Goal: Navigation & Orientation: Understand site structure

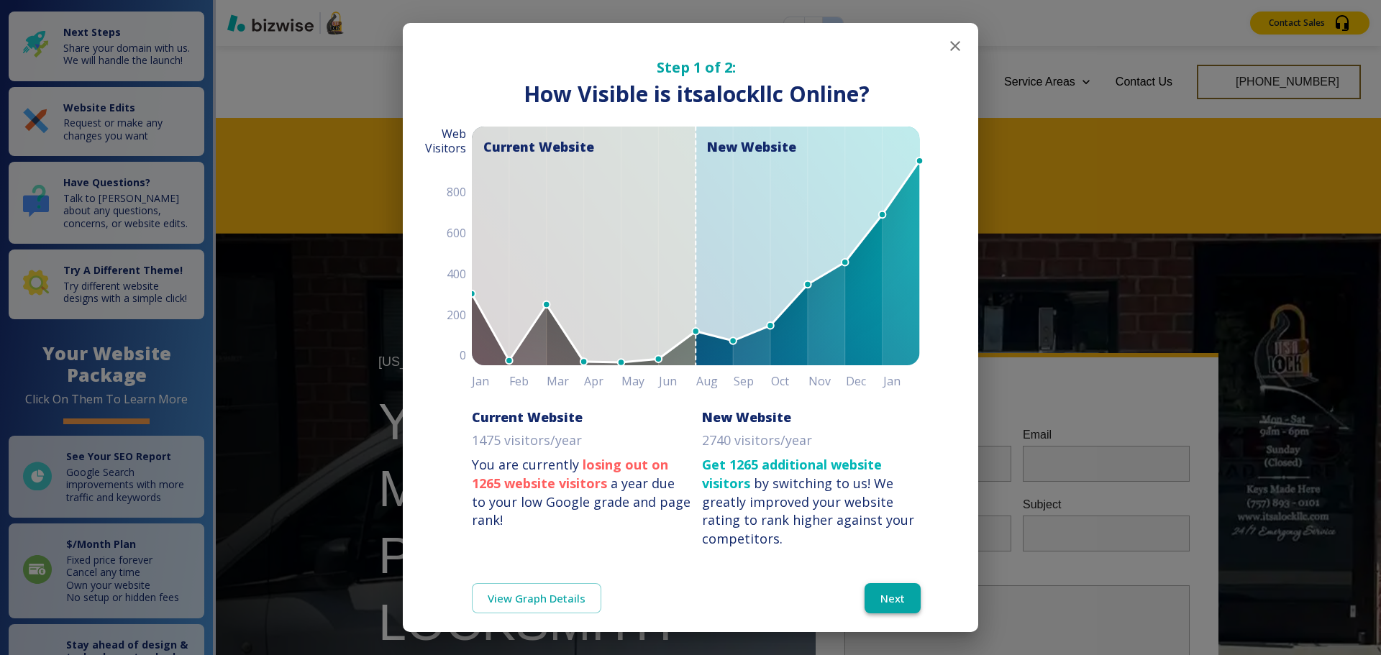
click at [879, 589] on button "Next" at bounding box center [893, 598] width 56 height 30
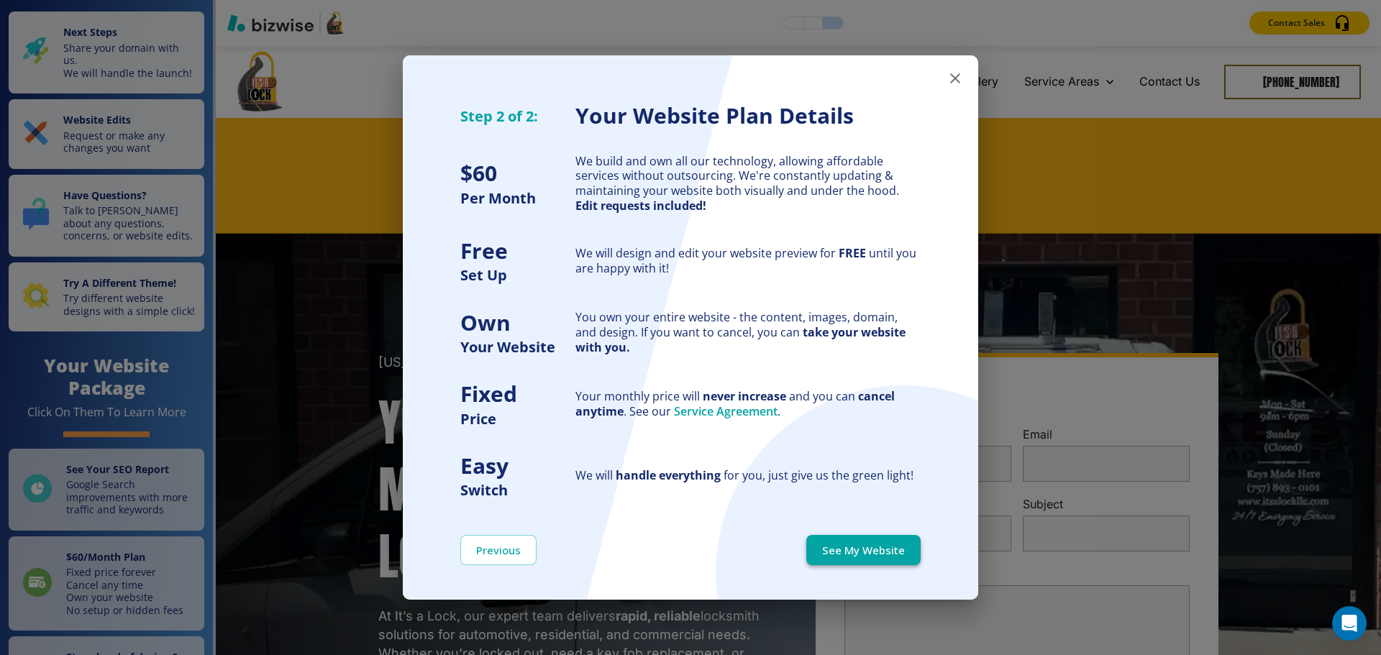
click at [881, 562] on button "See My Website" at bounding box center [863, 550] width 114 height 30
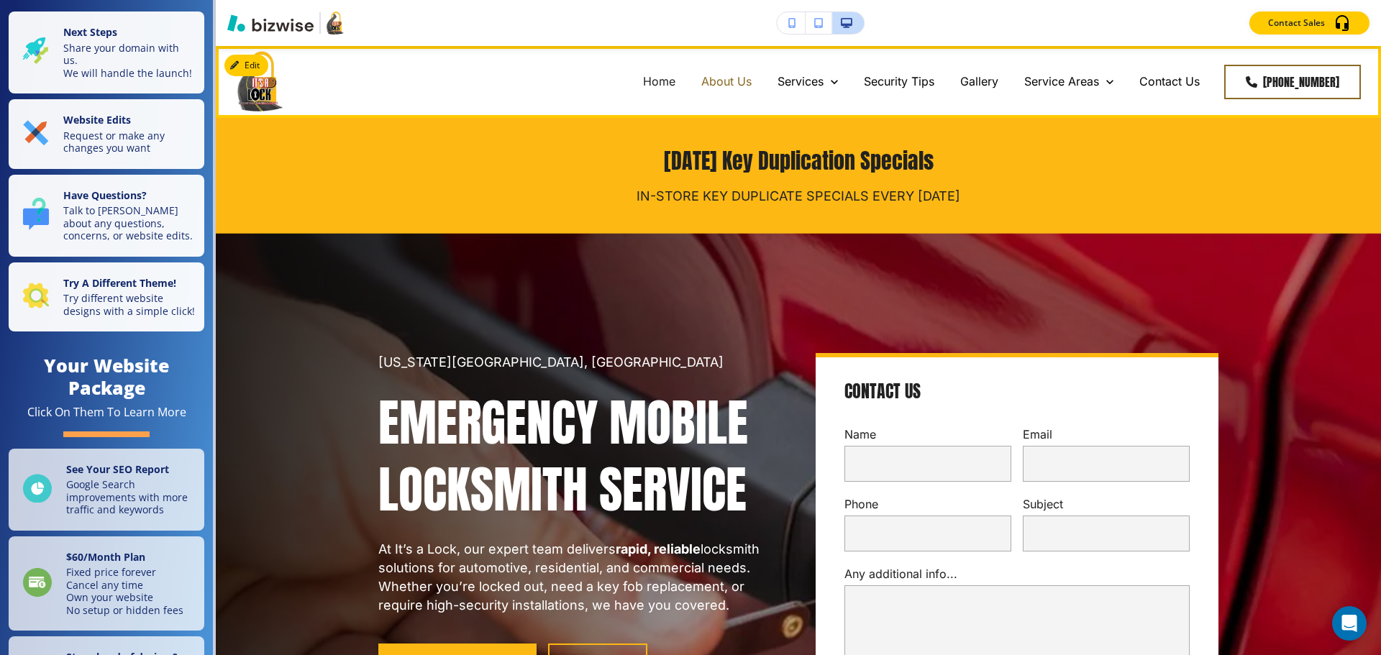
click at [727, 80] on p "About Us" at bounding box center [726, 81] width 50 height 17
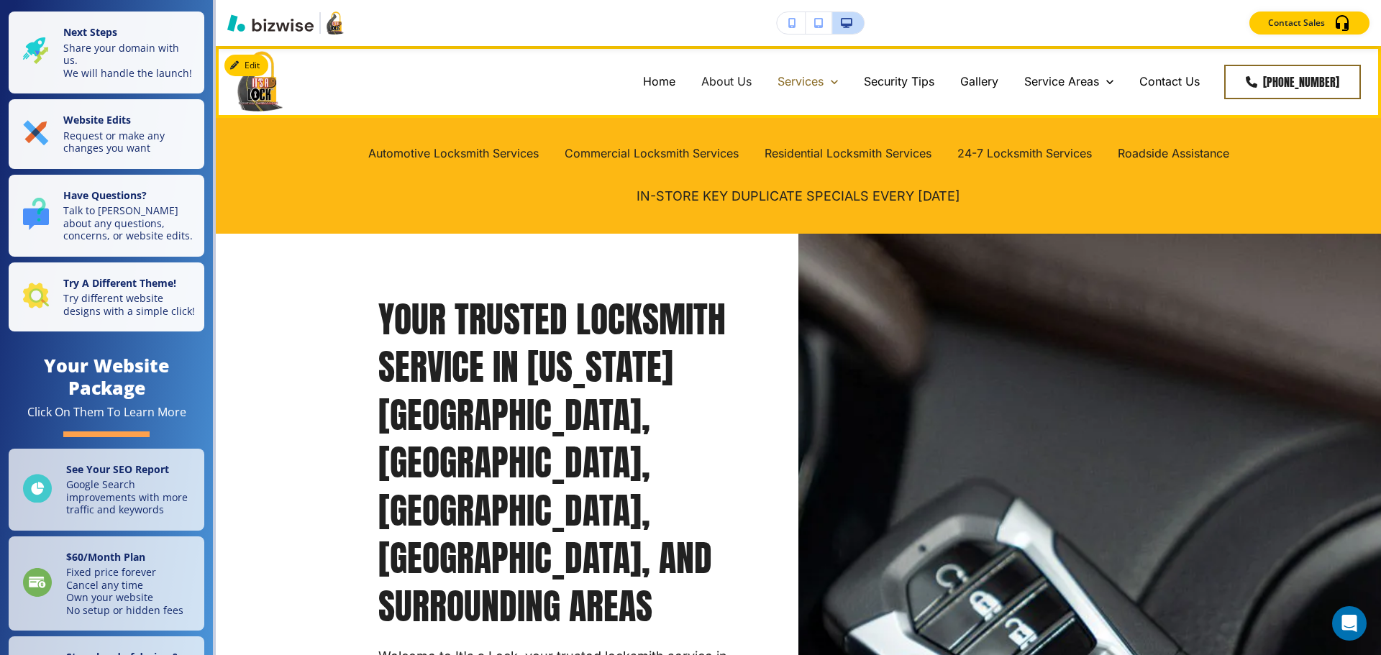
click at [822, 82] on div "Services" at bounding box center [808, 81] width 60 height 17
click at [802, 82] on p "Services" at bounding box center [801, 81] width 46 height 17
click at [509, 157] on p "Automotive Locksmith Services" at bounding box center [453, 153] width 170 height 17
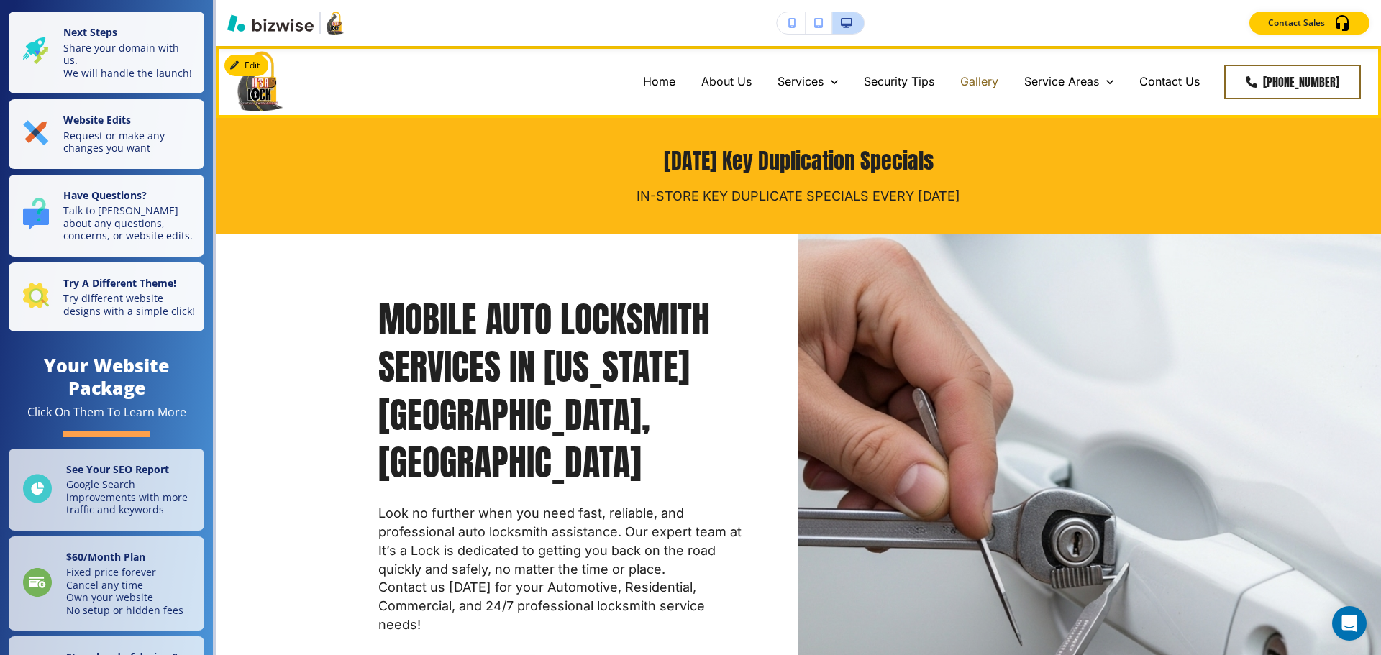
click at [986, 86] on p "Gallery" at bounding box center [979, 81] width 38 height 17
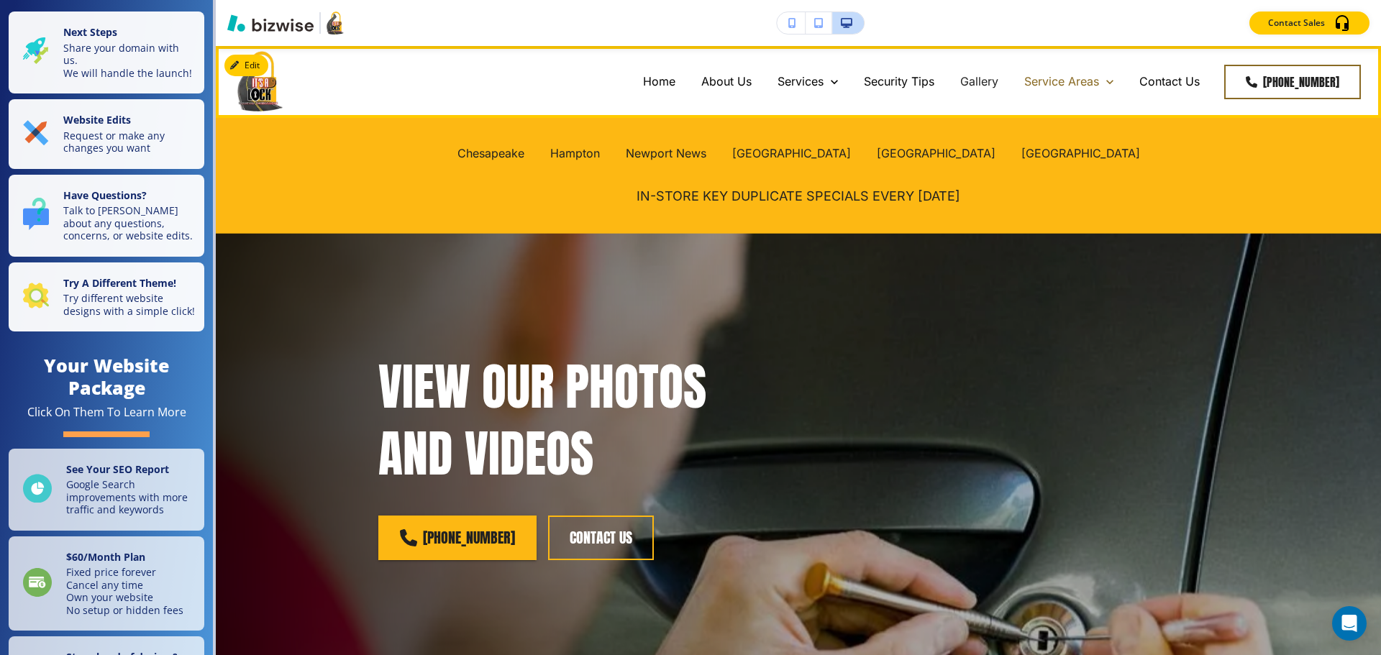
click at [1070, 80] on p "Service Areas" at bounding box center [1061, 81] width 75 height 17
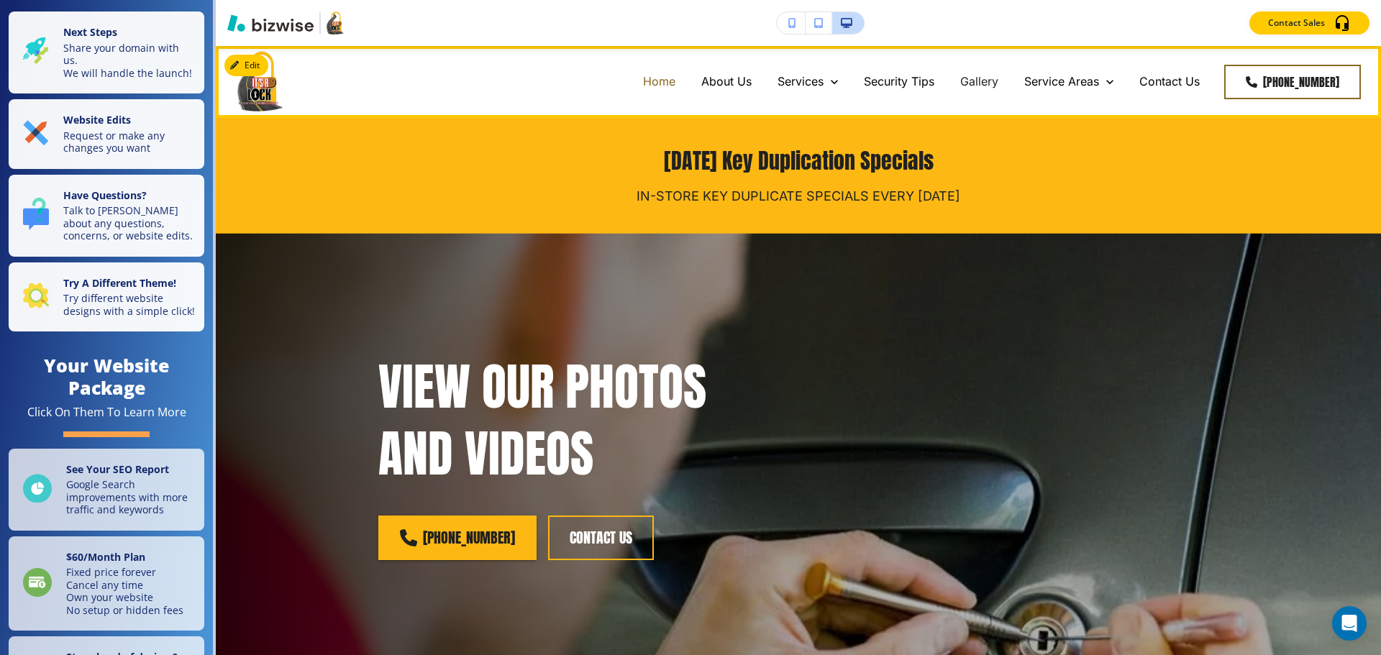
click at [663, 85] on p "Home" at bounding box center [659, 81] width 32 height 17
